Goal: Task Accomplishment & Management: Manage account settings

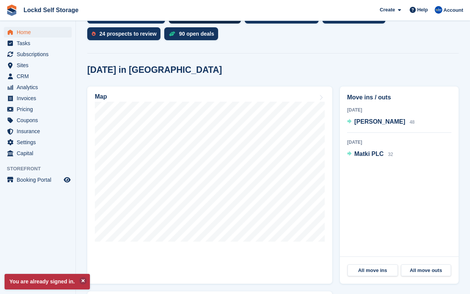
scroll to position [220, 0]
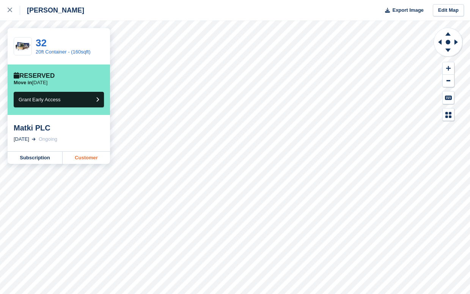
click at [93, 158] on link "Customer" at bounding box center [86, 158] width 47 height 12
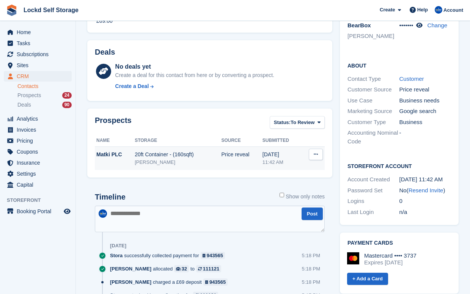
scroll to position [197, 0]
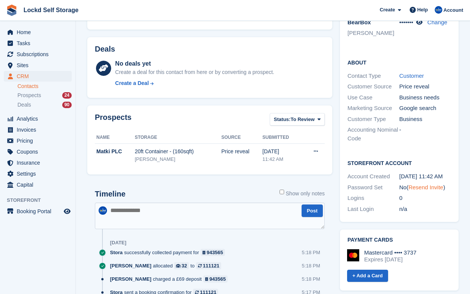
click at [433, 184] on link "Resend Invite" at bounding box center [426, 187] width 35 height 6
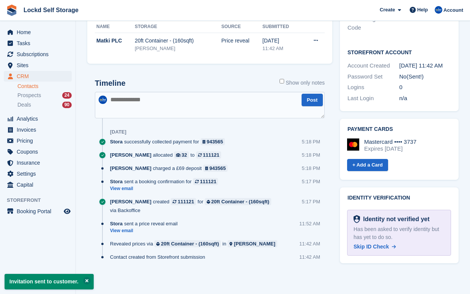
scroll to position [308, 0]
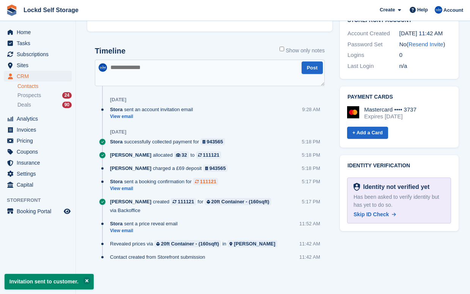
scroll to position [340, 0]
click at [125, 116] on link "View email" at bounding box center [153, 117] width 87 height 6
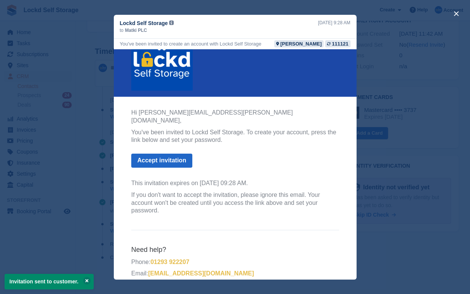
scroll to position [25, 0]
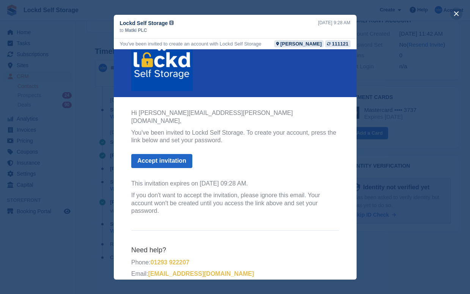
click at [458, 13] on button "close" at bounding box center [456, 14] width 12 height 12
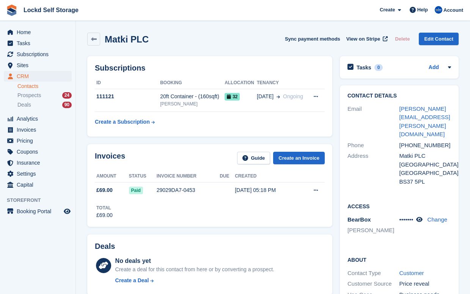
scroll to position [0, 0]
click at [231, 46] on div "Matki PLC Sync payment methods View on Stripe Delete Edit Contact" at bounding box center [272, 41] width 379 height 24
click at [256, 43] on div "Matki PLC Sync payment methods View on Stripe Delete Edit Contact" at bounding box center [272, 39] width 371 height 13
click at [252, 38] on div "Matki PLC Sync payment methods View on Stripe Delete Edit Contact" at bounding box center [272, 39] width 371 height 13
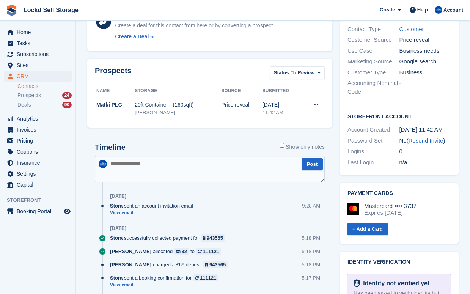
scroll to position [258, 0]
